Goal: Find specific page/section: Find specific page/section

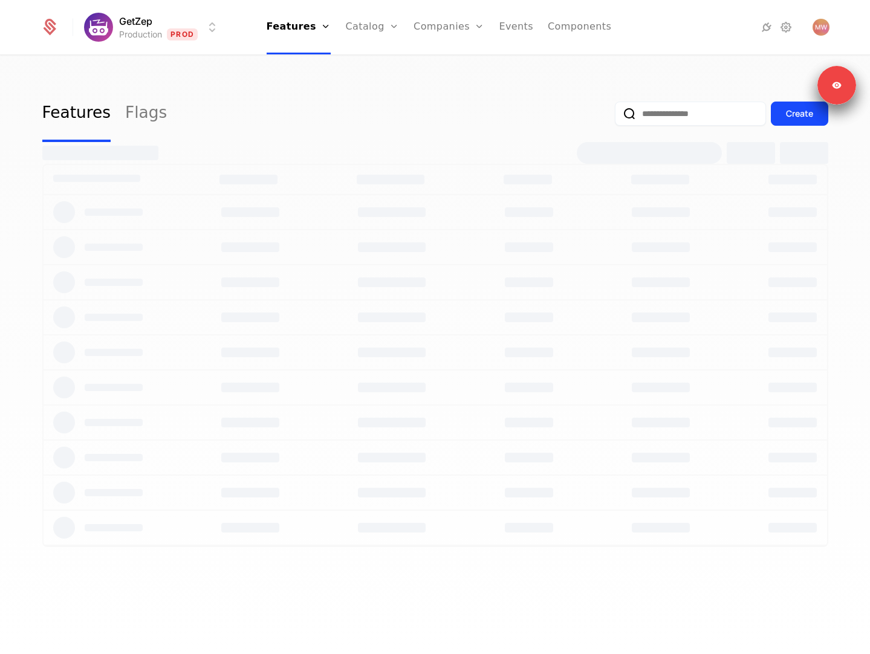
select select "**"
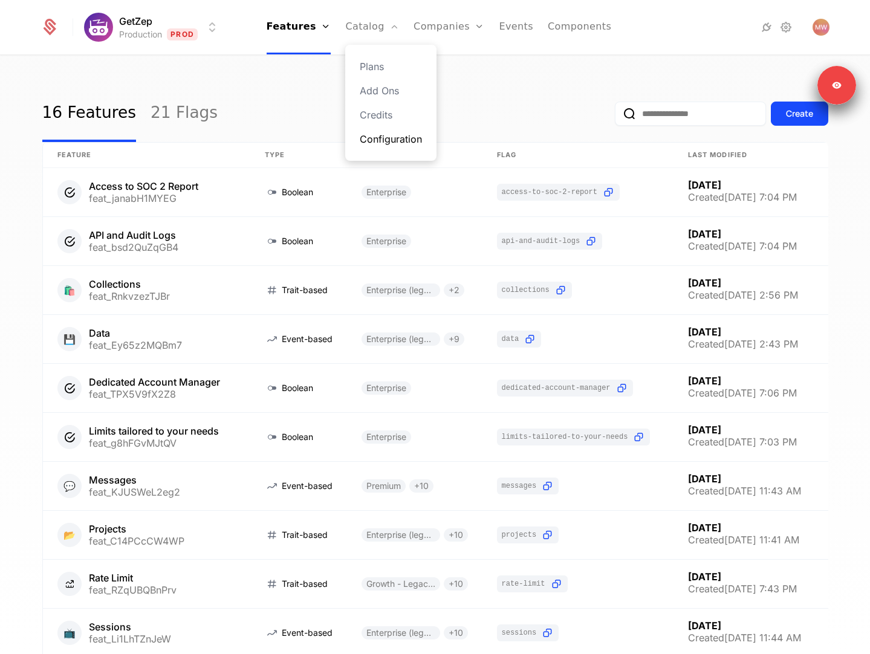
click at [397, 145] on link "Configuration" at bounding box center [391, 139] width 62 height 15
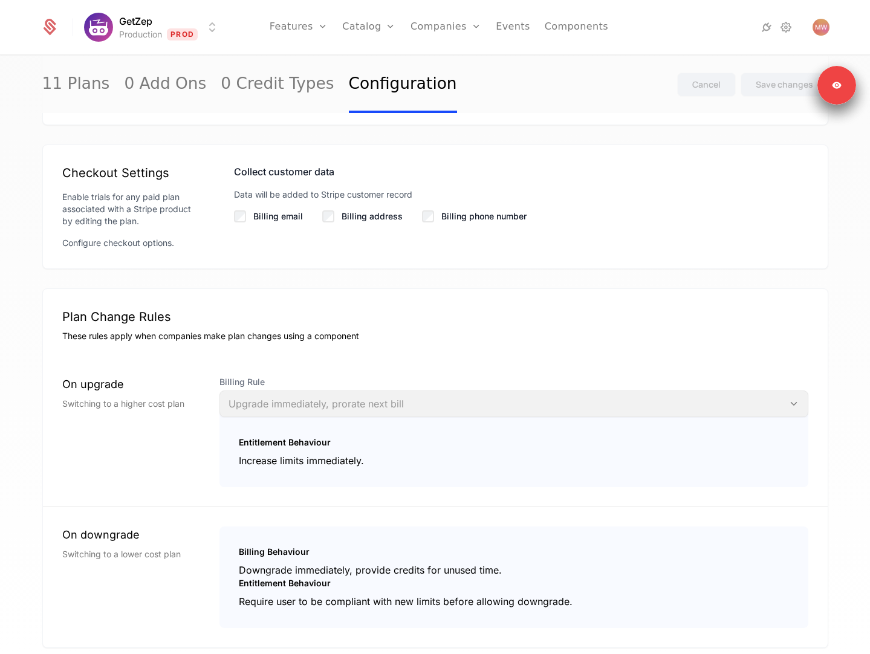
scroll to position [1195, 0]
